Goal: Find specific page/section: Find specific page/section

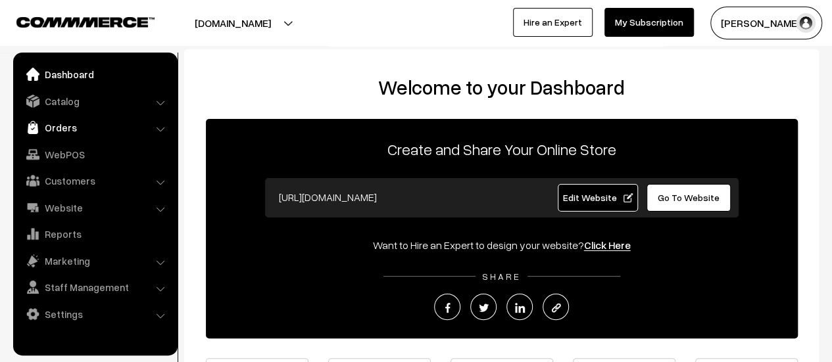
click at [59, 135] on link "Orders" at bounding box center [94, 128] width 157 height 24
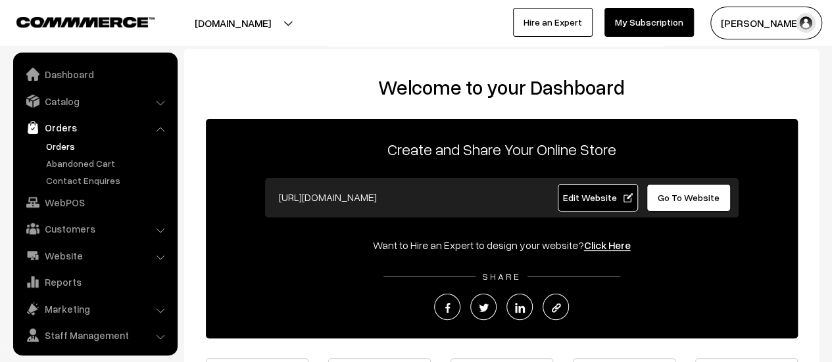
click at [61, 145] on link "Orders" at bounding box center [108, 146] width 130 height 14
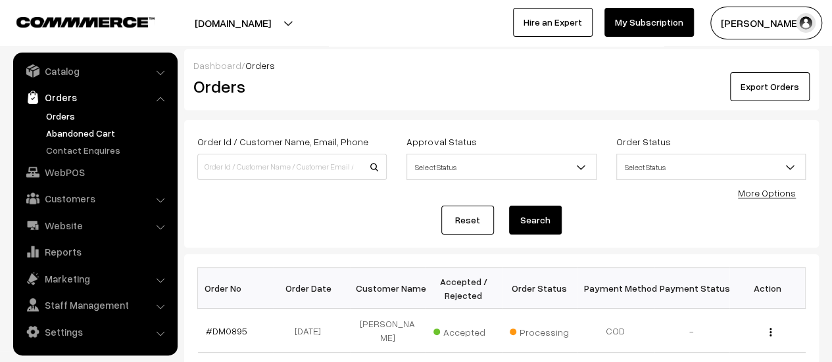
click at [76, 130] on link "Abandoned Cart" at bounding box center [108, 133] width 130 height 14
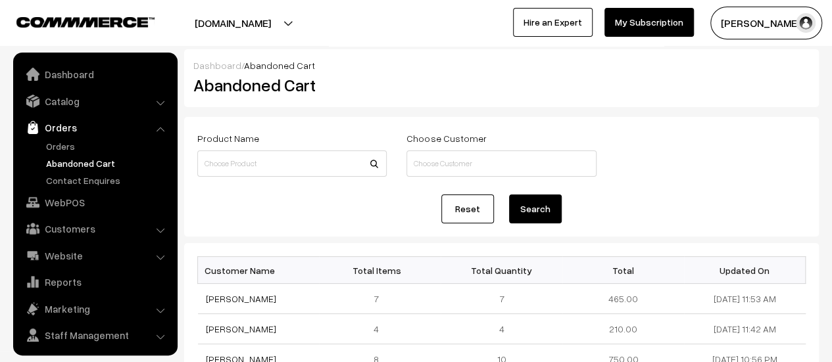
scroll to position [30, 0]
